Goal: Task Accomplishment & Management: Use online tool/utility

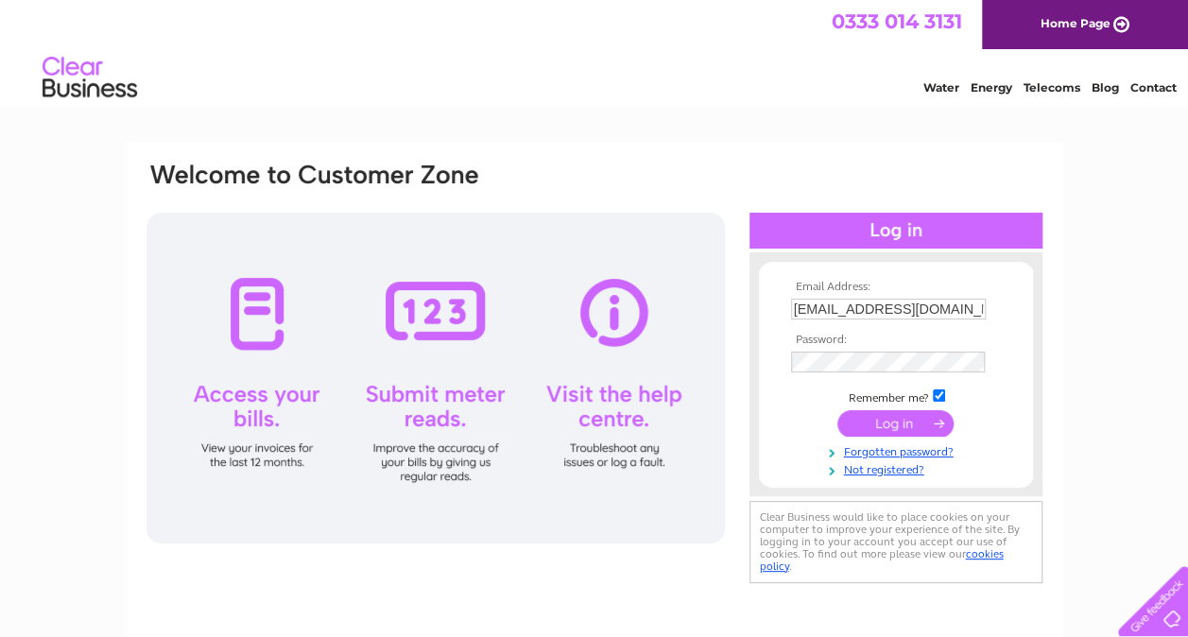
click at [889, 426] on input "submit" at bounding box center [895, 423] width 116 height 26
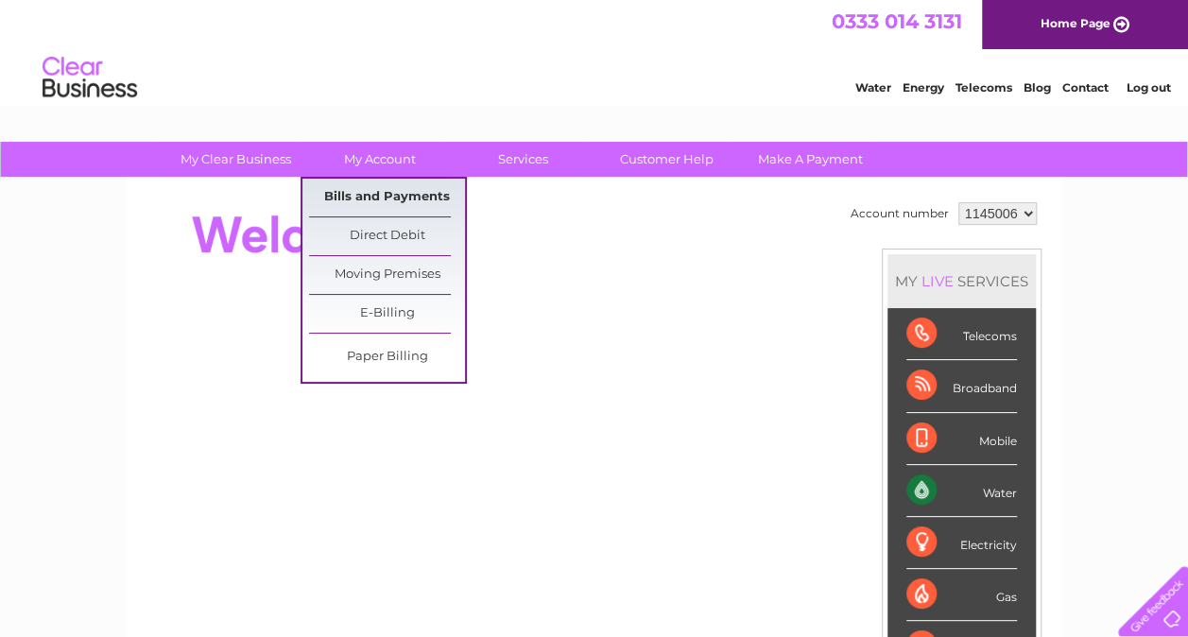
click at [414, 201] on link "Bills and Payments" at bounding box center [387, 198] width 156 height 38
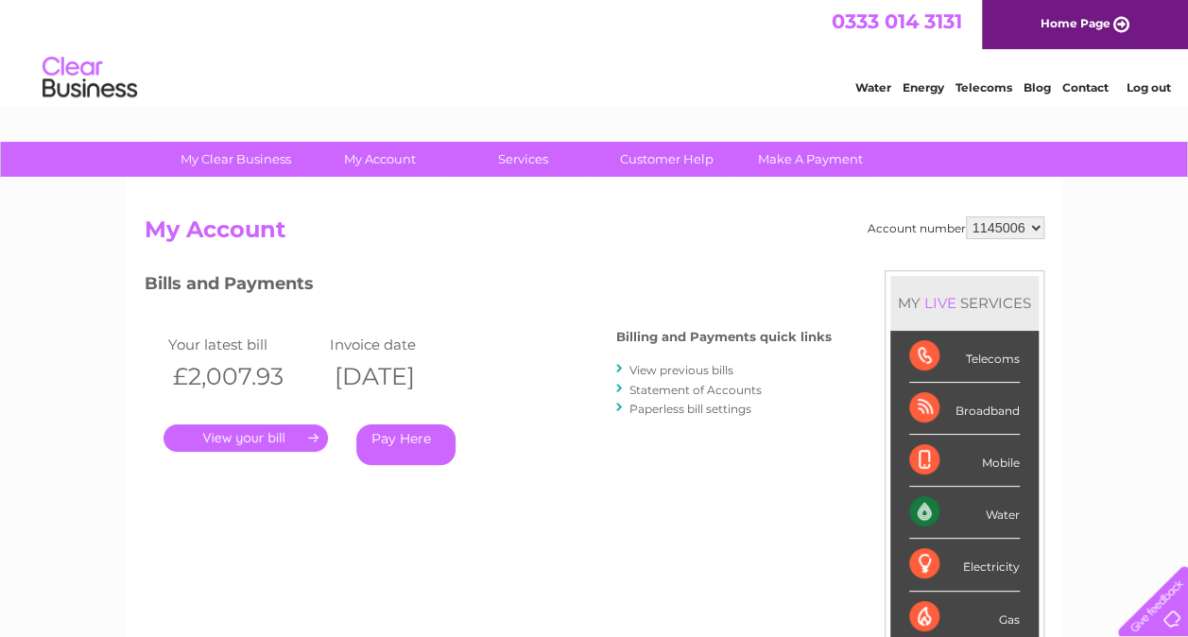
click at [222, 439] on link "." at bounding box center [246, 437] width 164 height 27
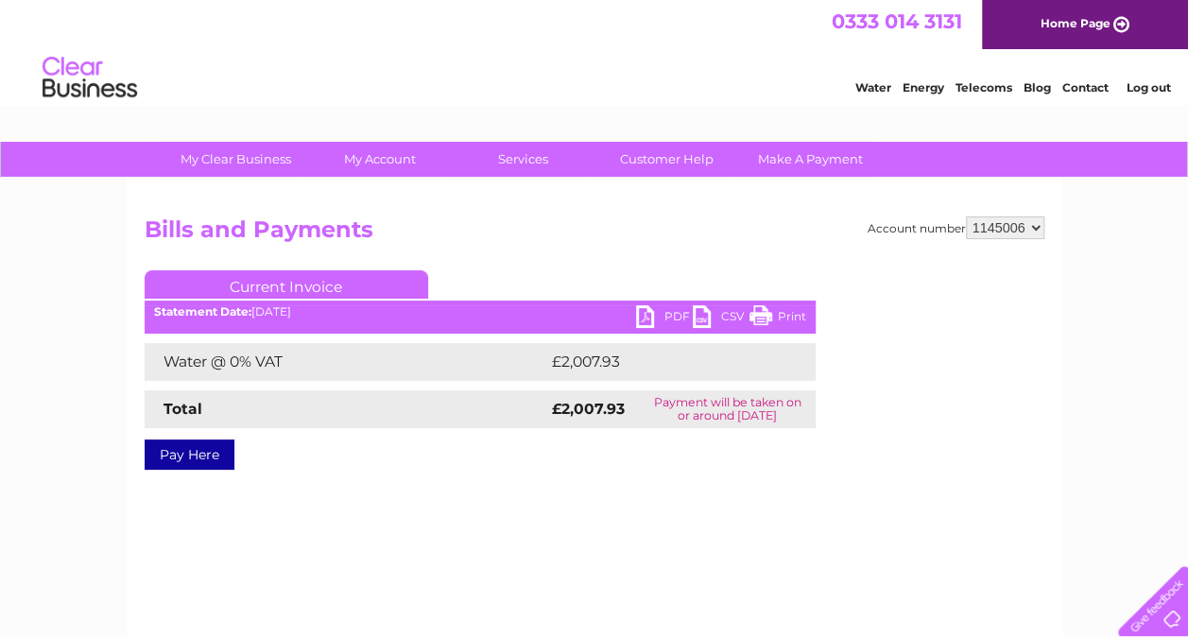
click at [643, 319] on link "PDF" at bounding box center [664, 318] width 57 height 27
